Goal: Check status: Check status

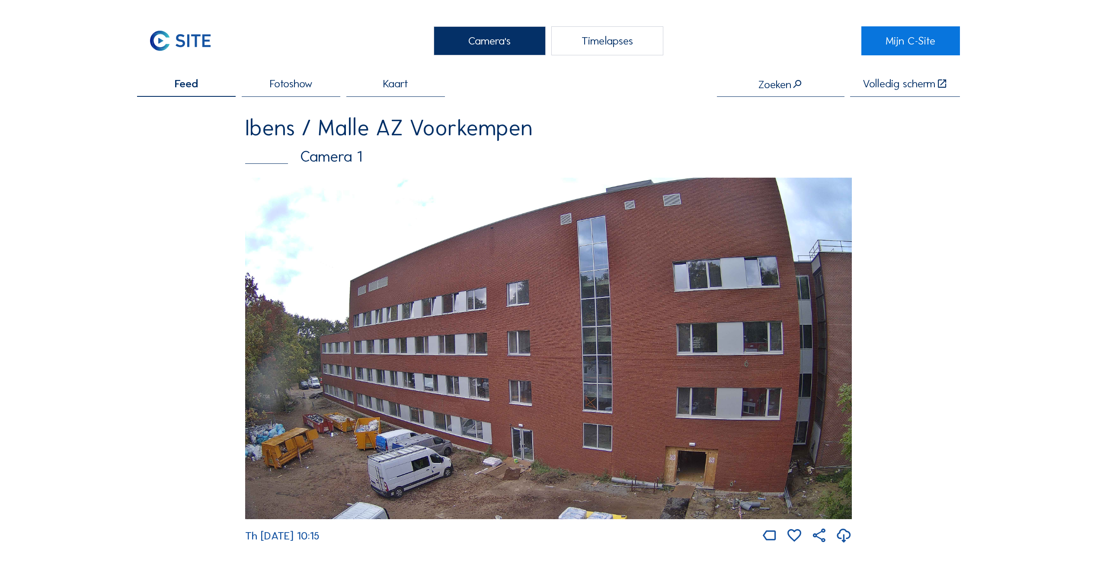
click at [329, 165] on div "Camera 1" at bounding box center [548, 157] width 607 height 16
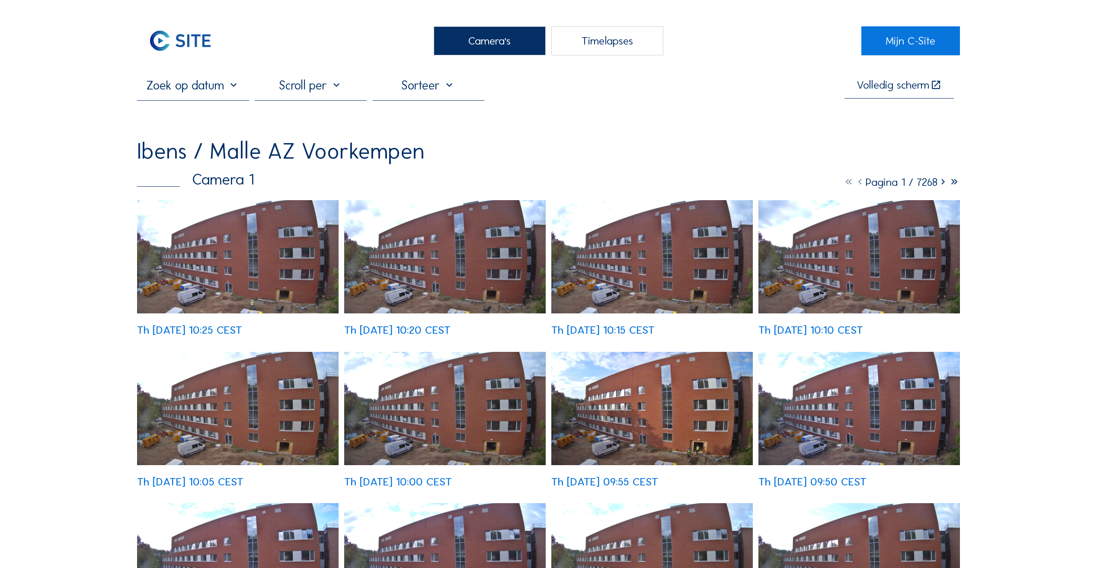
click at [214, 93] on input "text" at bounding box center [193, 85] width 112 height 15
click at [147, 109] on icon at bounding box center [146, 111] width 2 height 4
click at [234, 111] on icon at bounding box center [236, 110] width 14 height 14
click at [192, 141] on div "1" at bounding box center [191, 138] width 15 height 14
type input "01/10/2025 10:20"
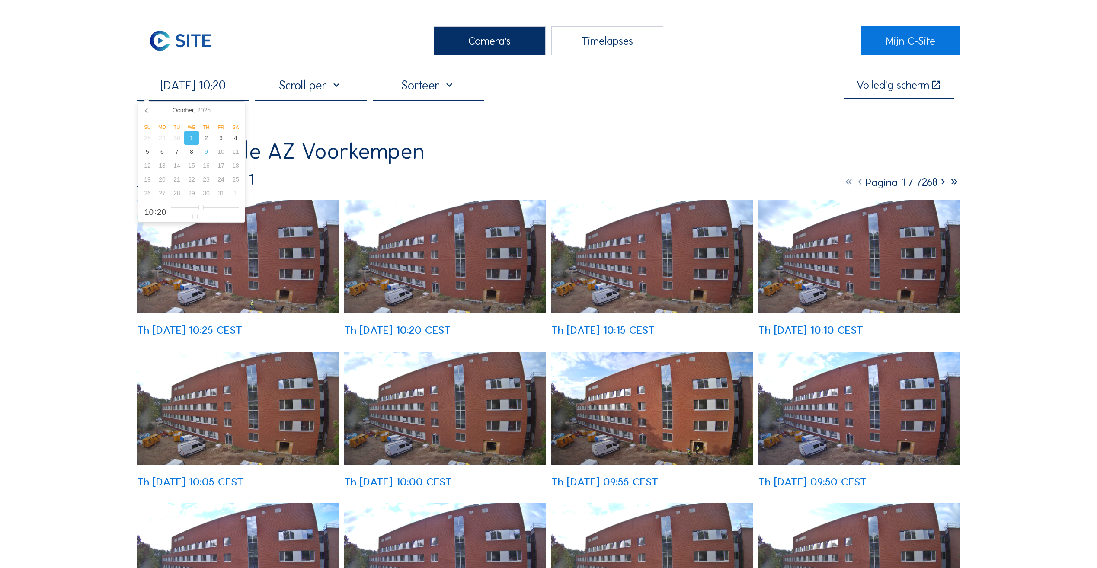
click at [192, 141] on div "1" at bounding box center [191, 138] width 15 height 14
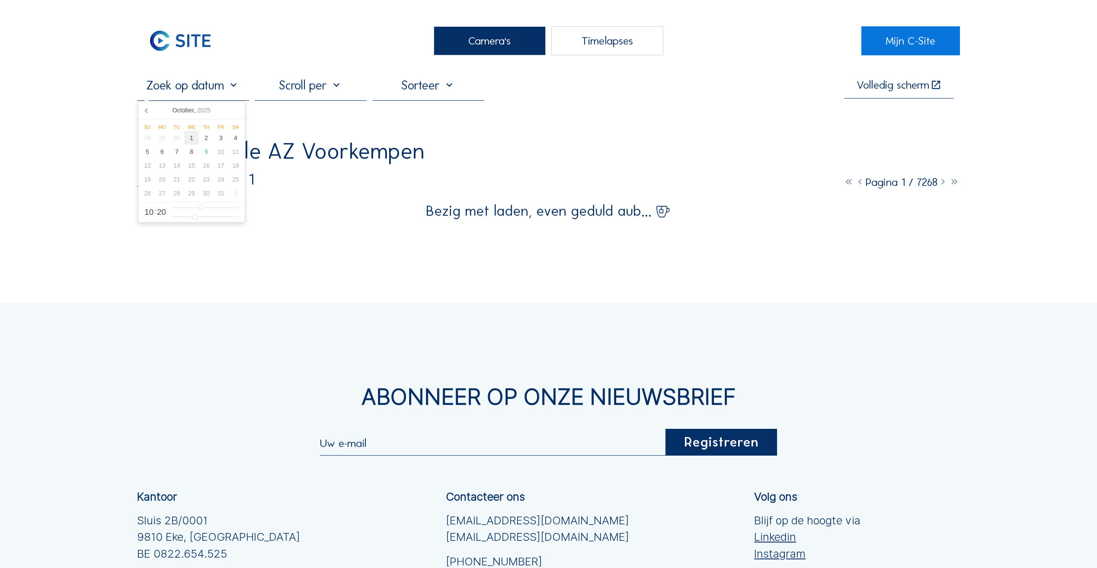
click at [193, 139] on div "1" at bounding box center [191, 138] width 15 height 14
type input "01/10/2025 15:20"
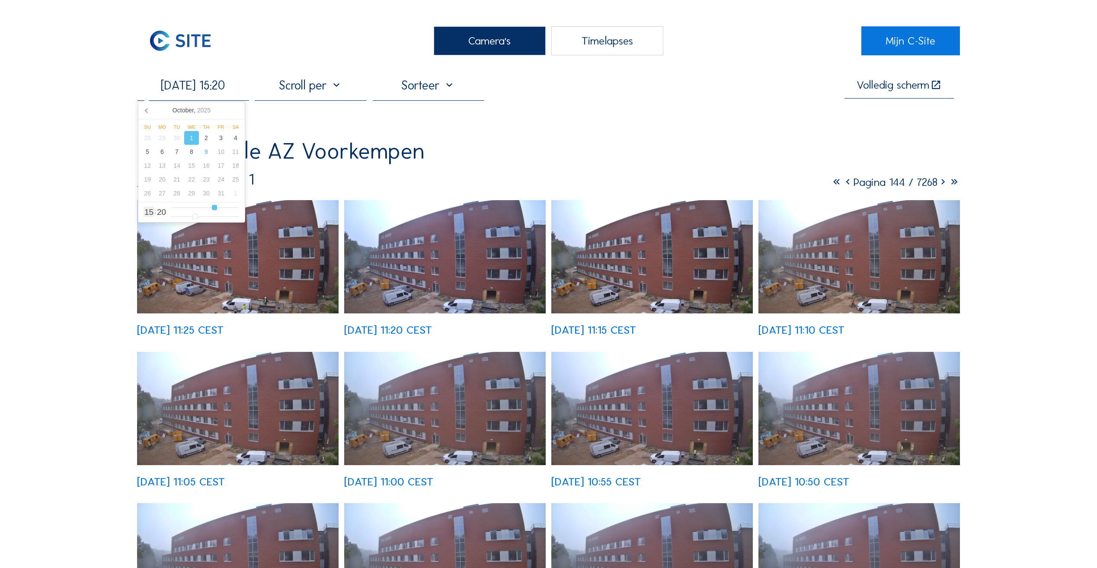
type input "15"
click at [215, 210] on input "range" at bounding box center [204, 207] width 67 height 7
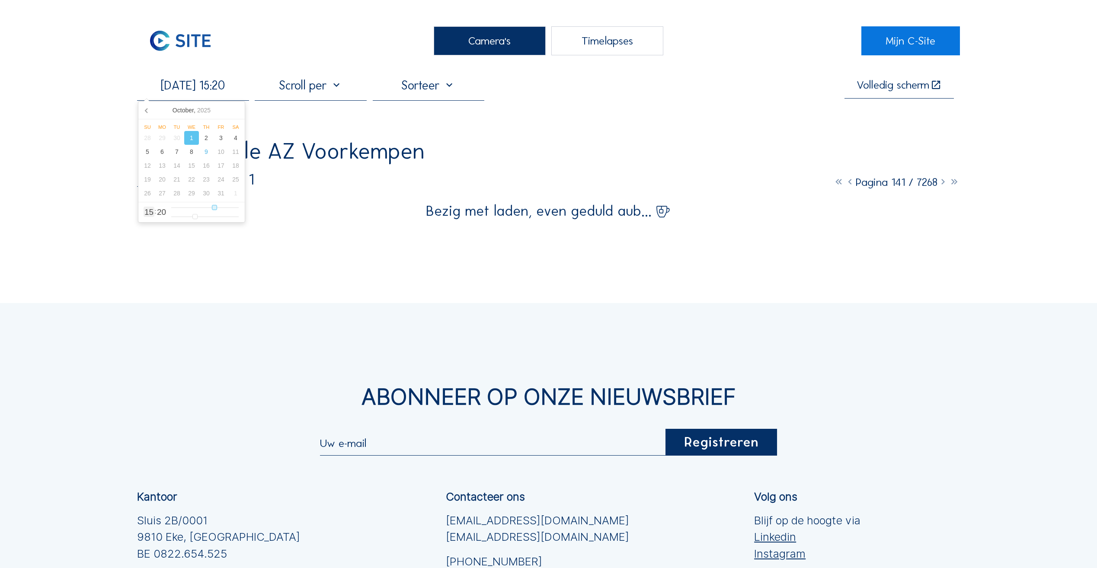
type input "01/10/2025 11:20"
type input "11"
click at [203, 208] on input "range" at bounding box center [204, 207] width 67 height 7
type input "01/10/2025 13:20"
type input "13"
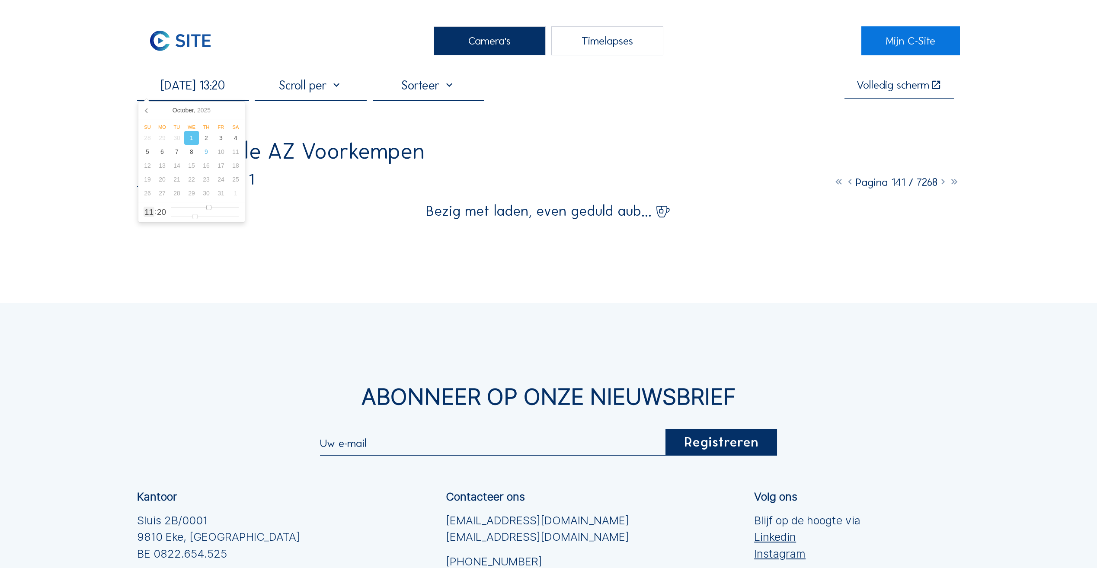
click at [209, 208] on input "range" at bounding box center [204, 207] width 67 height 7
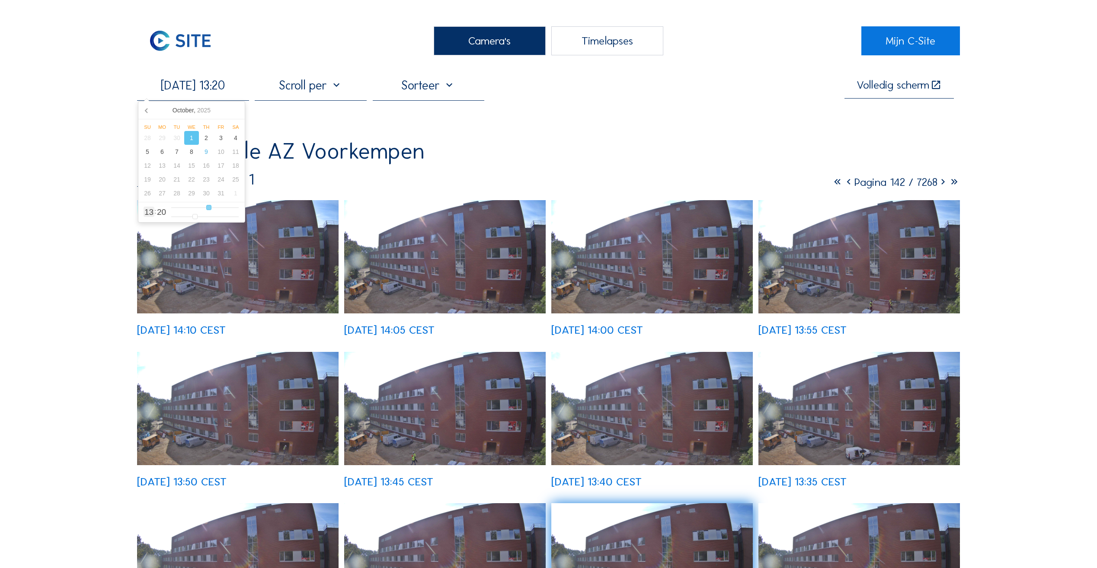
type input "01/10/2025 14:20"
type input "14"
click at [213, 207] on input "range" at bounding box center [204, 207] width 67 height 7
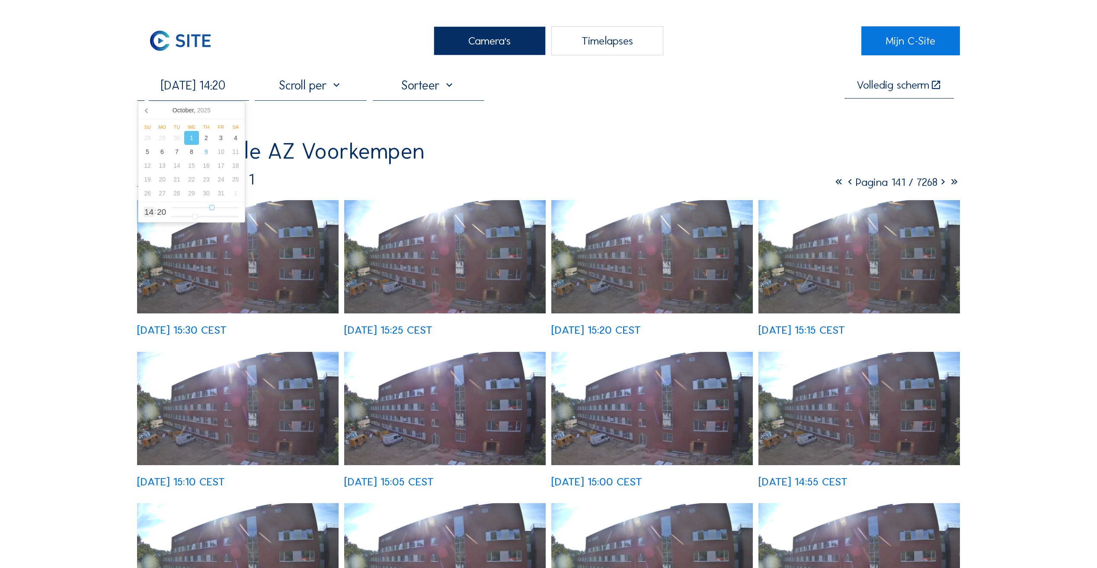
type input "01/10/2025 07:20"
type input "7"
click at [192, 208] on input "range" at bounding box center [204, 207] width 67 height 7
type input "01/10/2025 08:20"
type input "8"
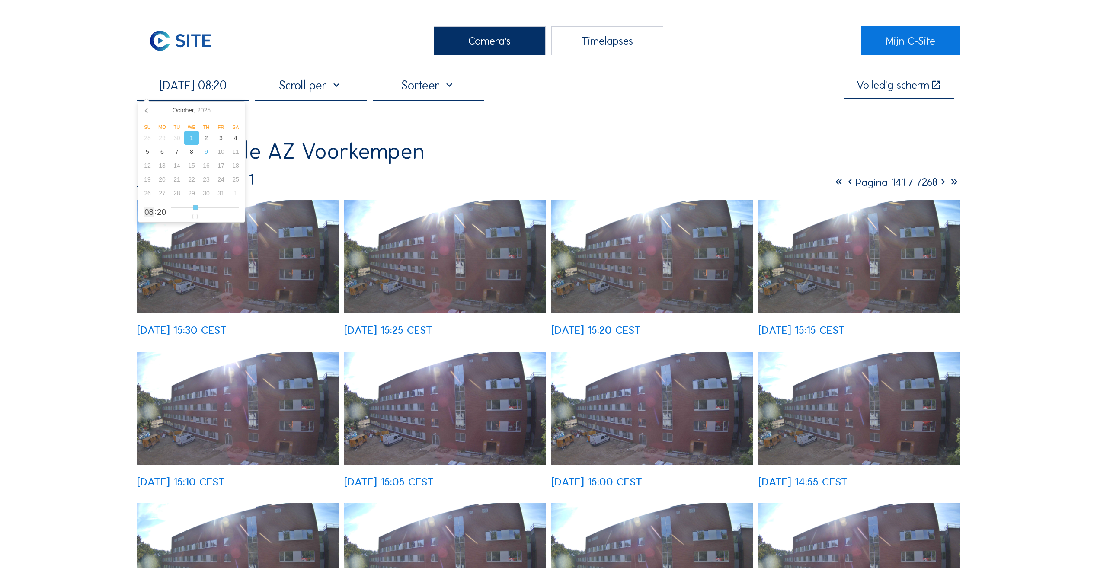
click at [196, 208] on input "range" at bounding box center [204, 207] width 67 height 7
type input "01/10/2025 13:20"
type input "13"
click at [208, 208] on input "range" at bounding box center [204, 207] width 67 height 7
click at [206, 208] on input "range" at bounding box center [204, 207] width 67 height 7
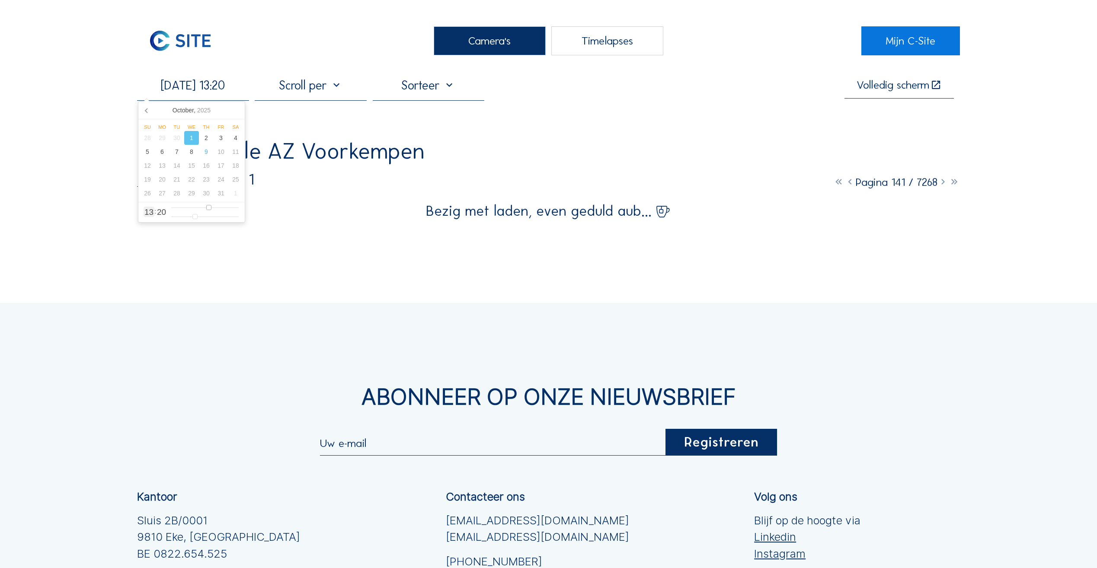
click at [206, 208] on input "range" at bounding box center [204, 207] width 67 height 7
type input "01/10/2025 11:20"
type input "11"
click at [204, 208] on input "range" at bounding box center [204, 207] width 67 height 7
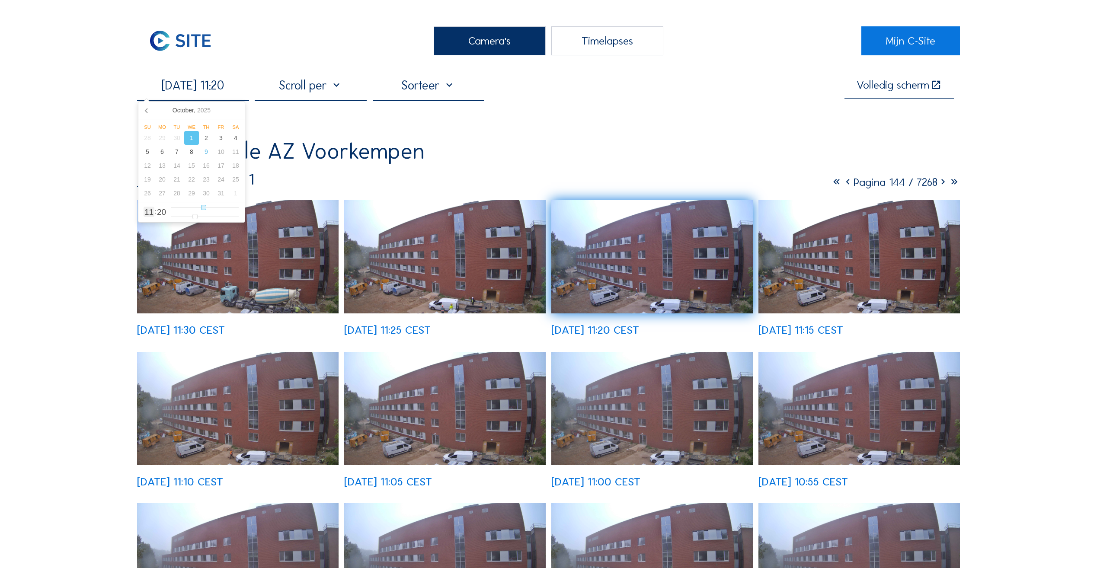
type input "01/10/2025 13:20"
type input "13"
click at [209, 209] on input "range" at bounding box center [204, 207] width 67 height 7
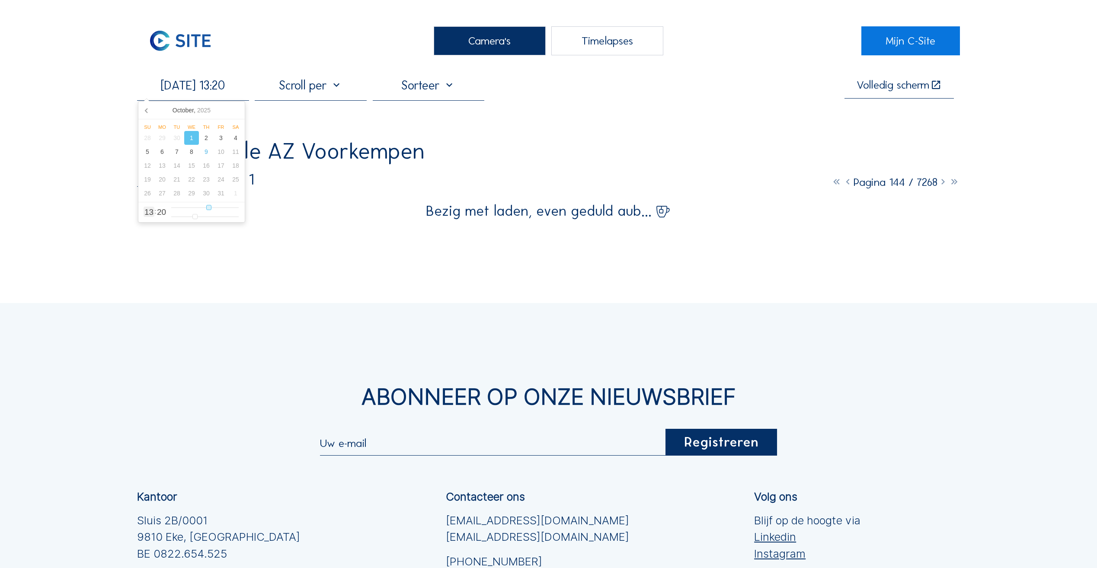
type input "01/10/2025 12:20"
type input "12"
click at [206, 208] on input "range" at bounding box center [204, 207] width 67 height 7
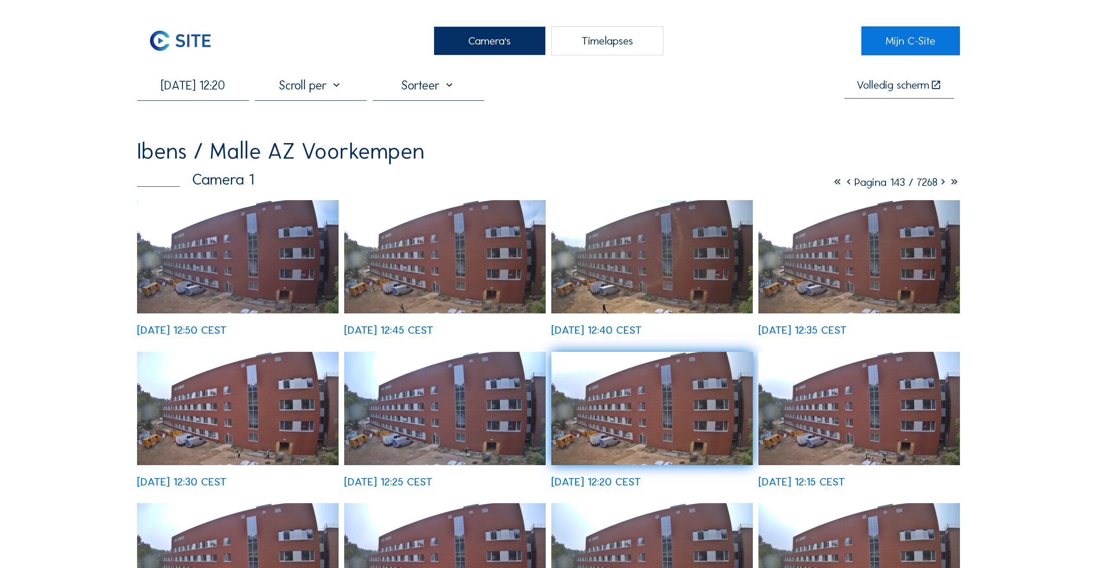
click at [495, 169] on div "Ibens / Malle AZ Voorkempen Camera 1 Pagina 143 / 7268 We 01 Oct 2025 12:50 CES…" at bounding box center [548, 465] width 823 height 651
click at [239, 91] on input "01/10/2025 12:20" at bounding box center [193, 85] width 112 height 15
click at [207, 208] on input "range" at bounding box center [204, 207] width 67 height 7
type input "01/10/2025 13:20"
type input "13"
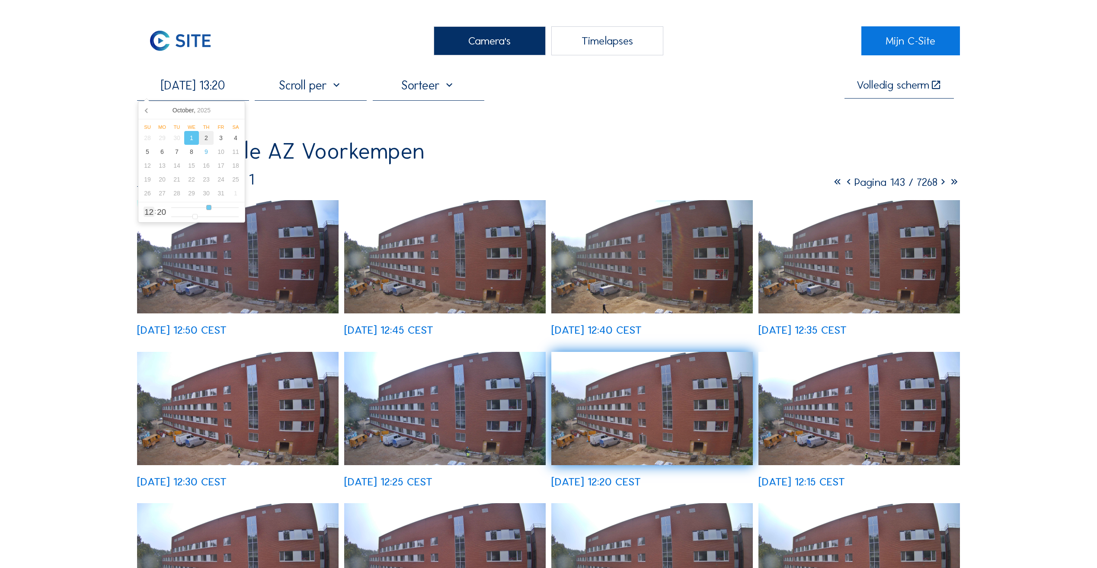
click at [209, 208] on input "range" at bounding box center [204, 207] width 67 height 7
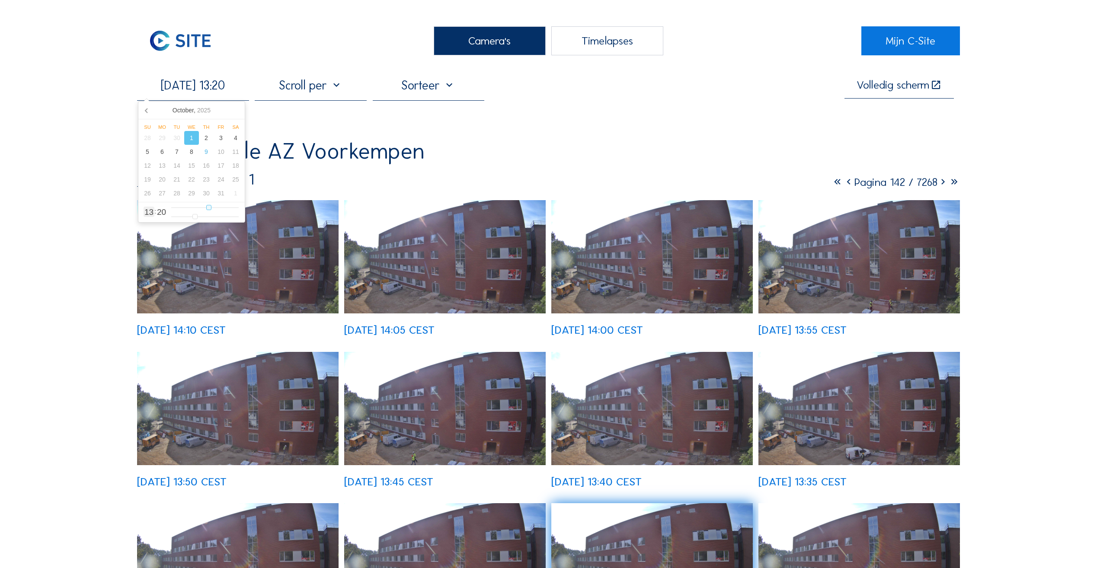
type input "01/10/2025 10:20"
type input "10"
click at [202, 208] on input "range" at bounding box center [204, 207] width 67 height 7
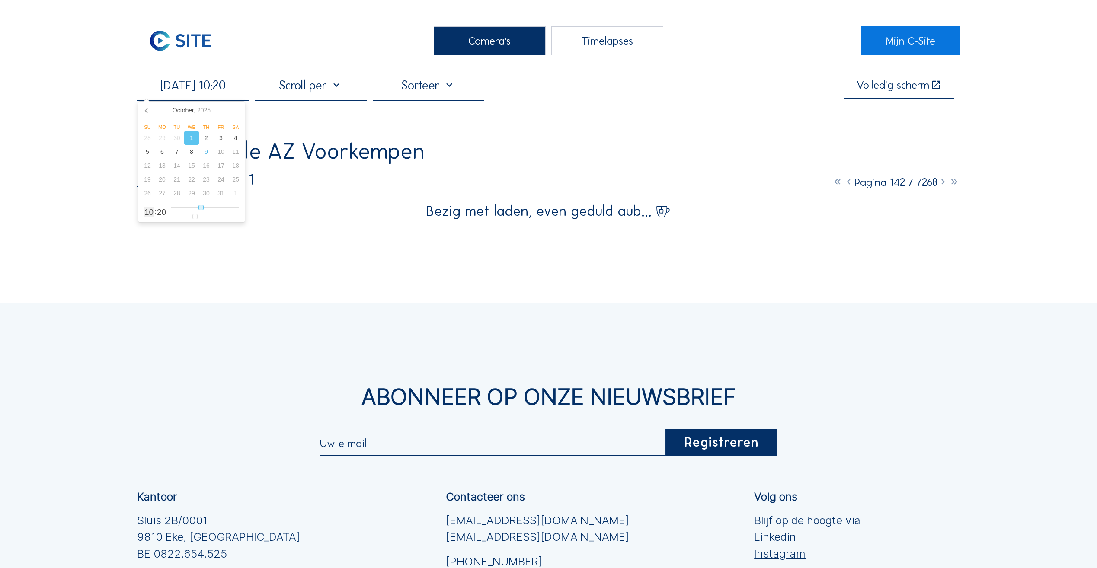
type input "01/10/2025 12:20"
type input "12"
click at [205, 209] on input "range" at bounding box center [204, 207] width 67 height 7
click at [203, 209] on input "range" at bounding box center [204, 207] width 67 height 7
type input "01/10/2025 10:20"
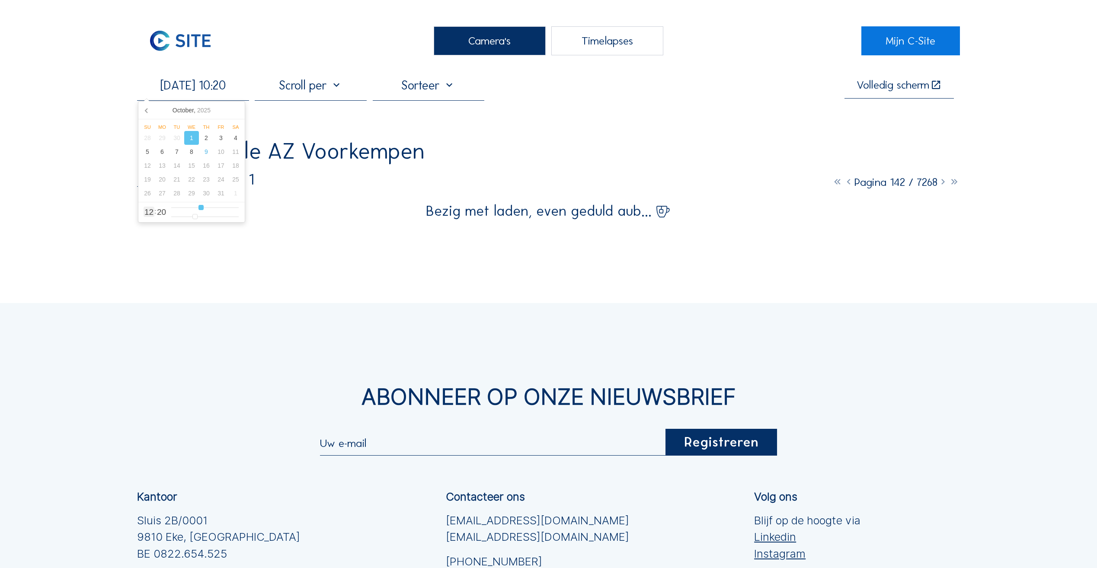
type input "10"
click at [202, 209] on input "range" at bounding box center [204, 207] width 67 height 7
type input "01/10/2025 11:20"
type input "11"
click at [204, 209] on input "range" at bounding box center [204, 207] width 67 height 7
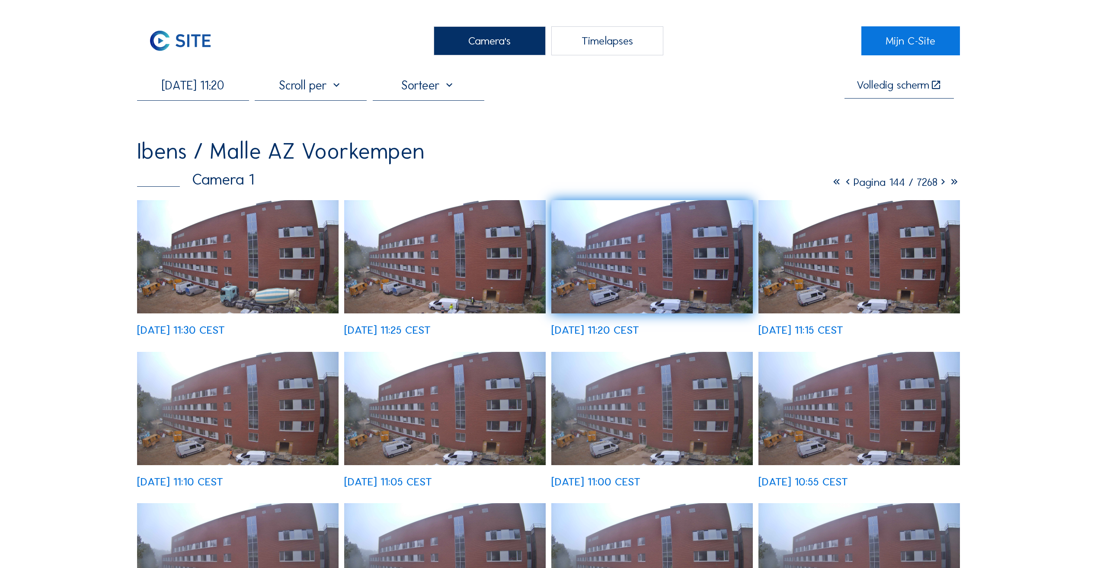
click at [658, 139] on div "01/10/2025 11:20 Volledig scherm Ibens / Malle AZ Voorkempen Camera 1 Pagina 14…" at bounding box center [548, 434] width 823 height 713
click at [941, 186] on icon at bounding box center [943, 182] width 11 height 13
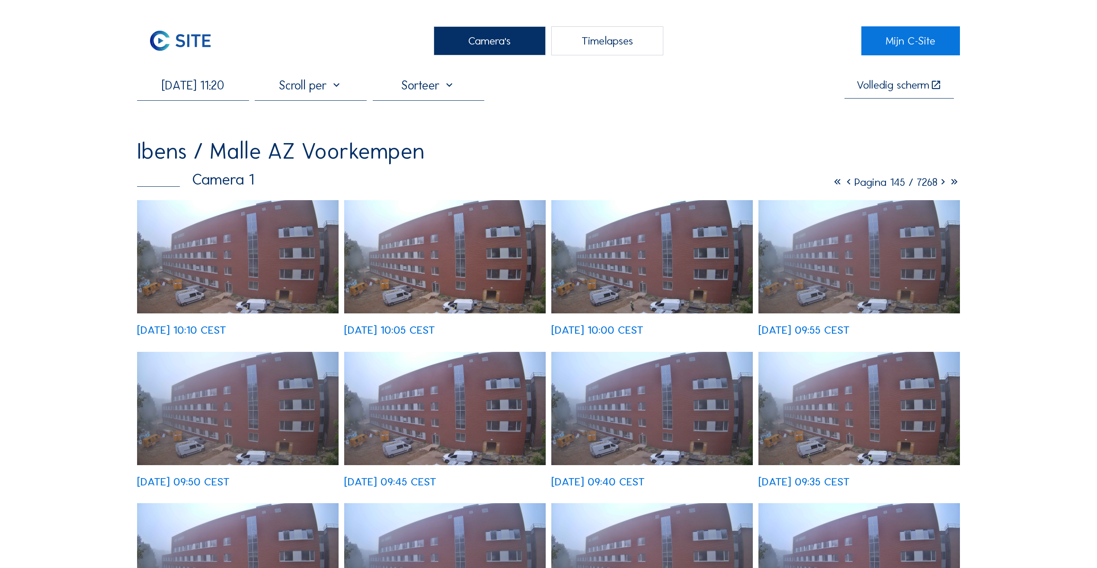
click at [843, 187] on icon at bounding box center [848, 182] width 11 height 13
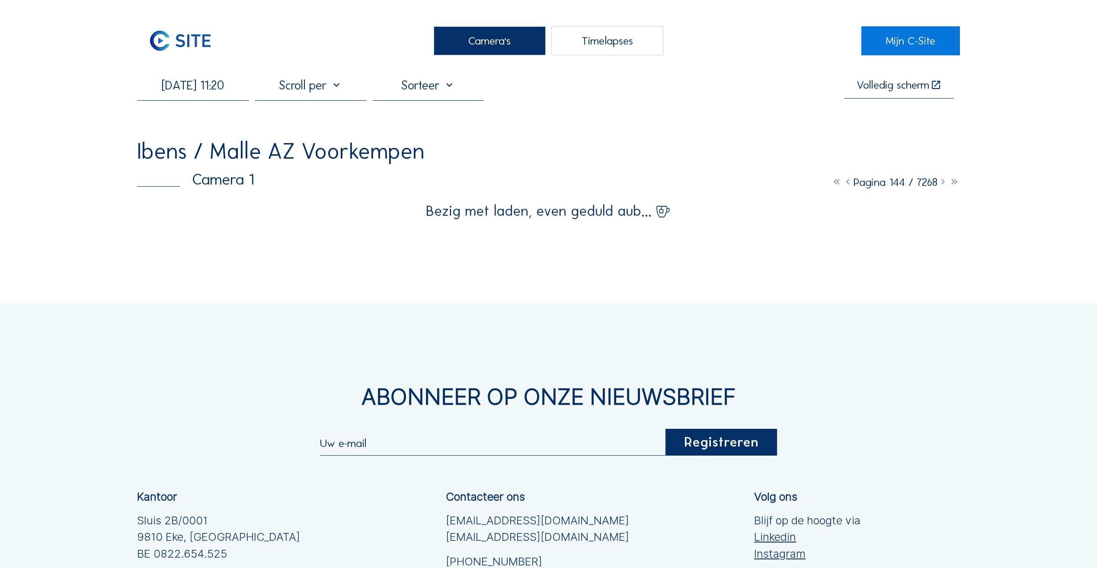
click at [842, 187] on icon at bounding box center [847, 182] width 11 height 13
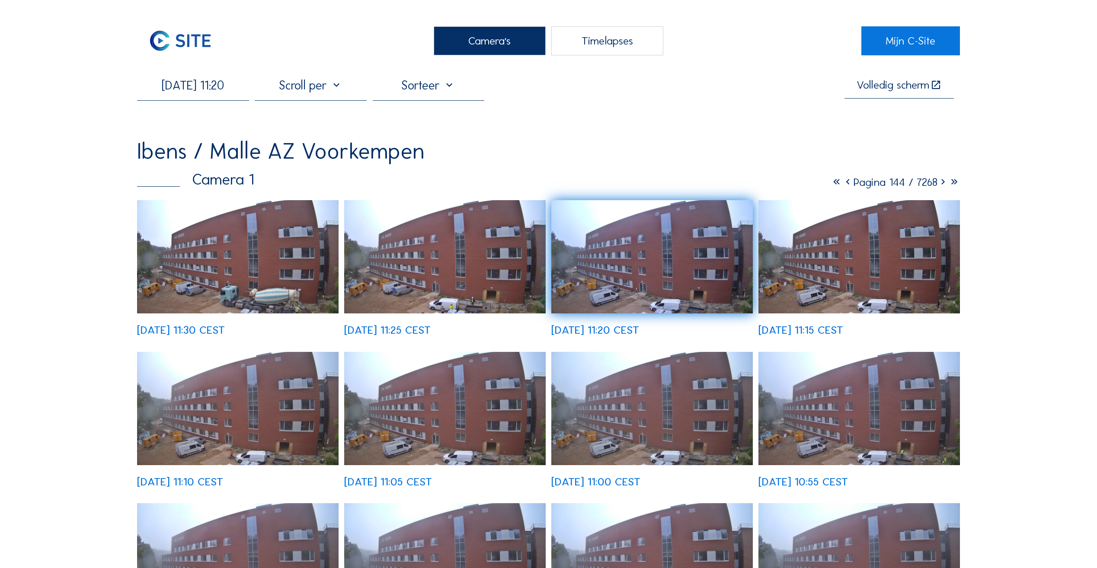
click at [207, 286] on img at bounding box center [238, 256] width 202 height 113
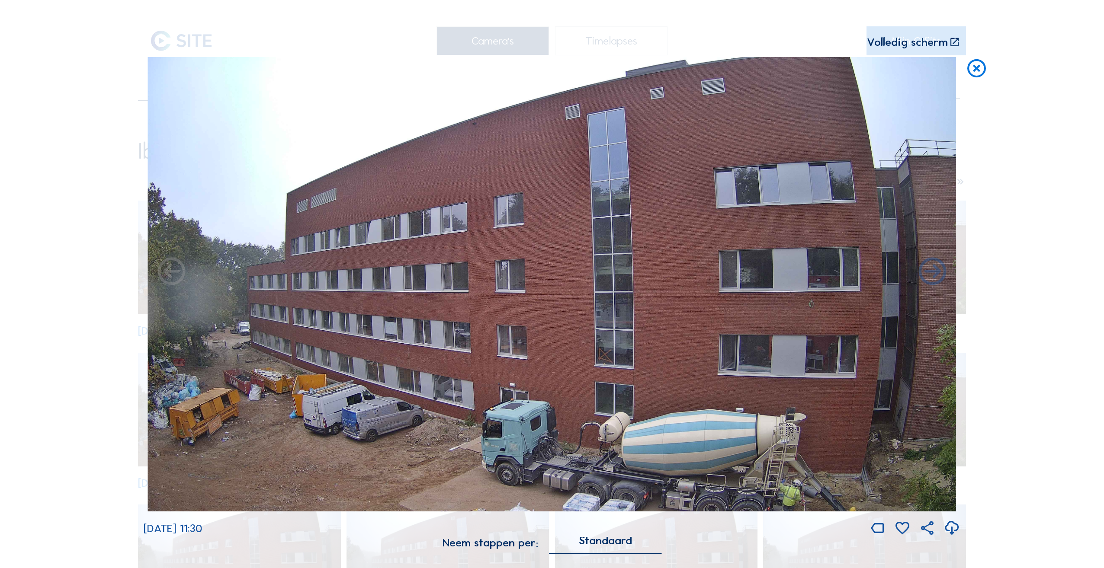
drag, startPoint x: 678, startPoint y: 430, endPoint x: 668, endPoint y: 392, distance: 39.3
click at [752, 374] on img at bounding box center [551, 284] width 808 height 454
